Goal: Task Accomplishment & Management: Manage account settings

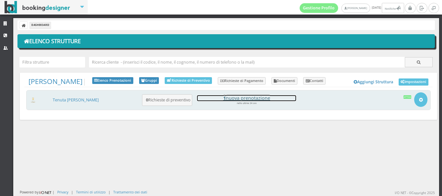
click at [232, 101] on h4 "1 nuova prenotazione" at bounding box center [246, 98] width 99 height 6
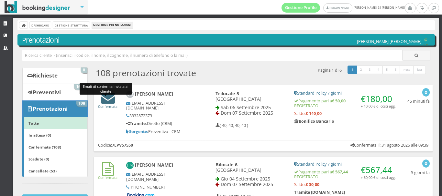
click at [101, 100] on icon at bounding box center [108, 98] width 14 height 14
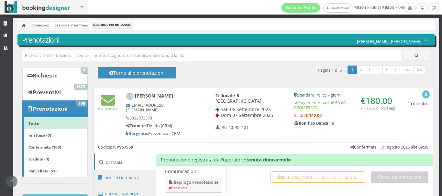
scroll to position [135, 0]
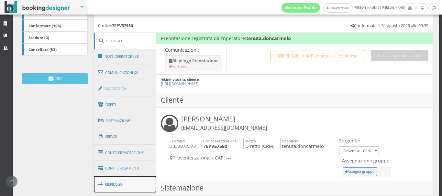
click at [112, 184] on link "Riepilogo" at bounding box center [125, 184] width 63 height 17
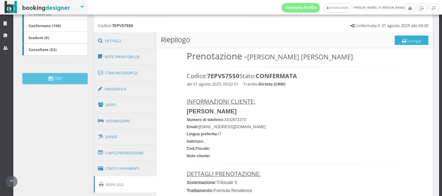
click at [402, 41] on button "Stampa" at bounding box center [412, 41] width 34 height 10
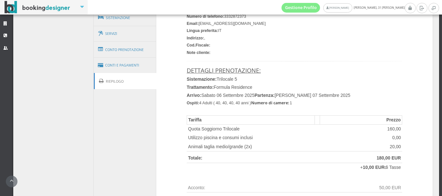
scroll to position [264, 0]
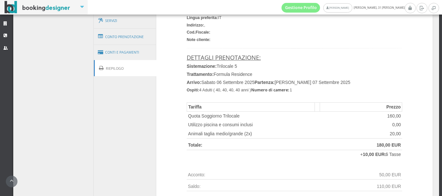
click at [8, 24] on icon at bounding box center [6, 24] width 5 height 4
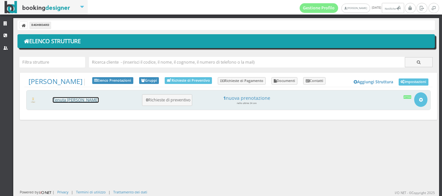
click at [72, 102] on link "Tenuta [PERSON_NAME]" at bounding box center [76, 100] width 46 height 6
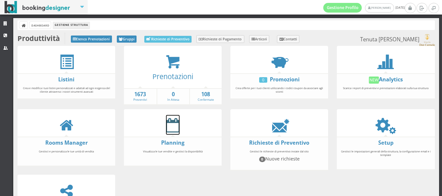
click at [166, 130] on icon at bounding box center [173, 125] width 14 height 15
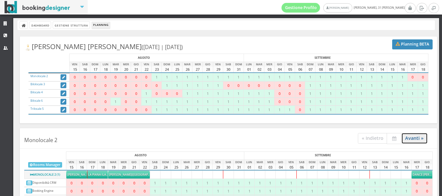
click at [411, 137] on link "Avanti »" at bounding box center [415, 138] width 26 height 11
